Goal: Find specific page/section: Find specific page/section

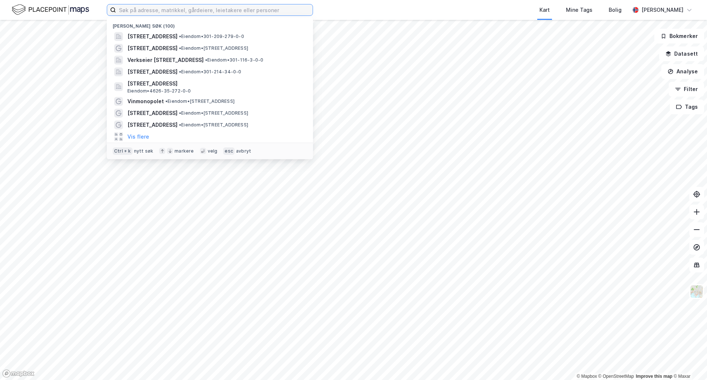
click at [157, 13] on input at bounding box center [214, 9] width 197 height 11
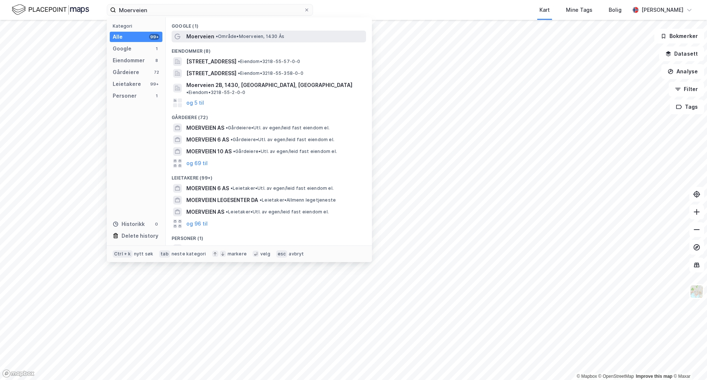
click at [219, 33] on div "Moerveien • Område • Moerveien, 1430 Ås" at bounding box center [275, 36] width 178 height 9
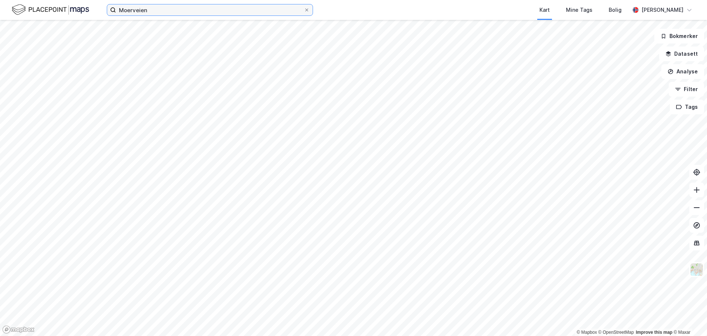
click at [164, 12] on input "Moerveien" at bounding box center [210, 9] width 188 height 11
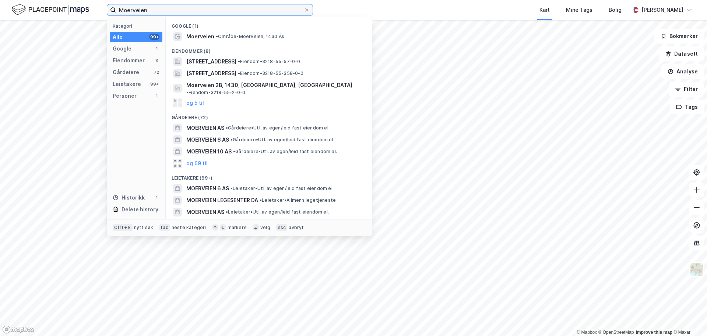
drag, startPoint x: 162, startPoint y: 12, endPoint x: 101, endPoint y: 10, distance: 61.5
click at [102, 10] on div "Moerveien Kategori Alle 99+ Google 1 Eiendommer 8 Gårdeiere 72 Leietakere 99+ P…" at bounding box center [353, 10] width 707 height 20
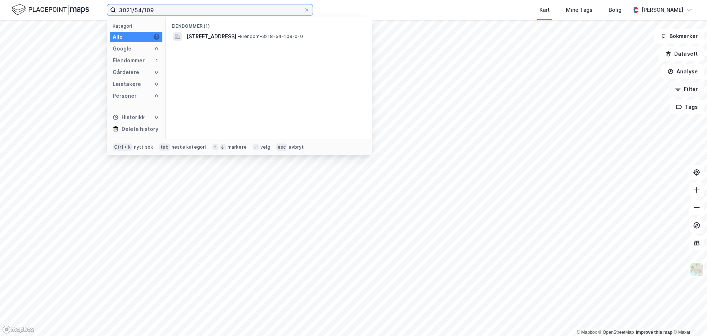
type input "3021/54/109"
